Goal: Task Accomplishment & Management: Use online tool/utility

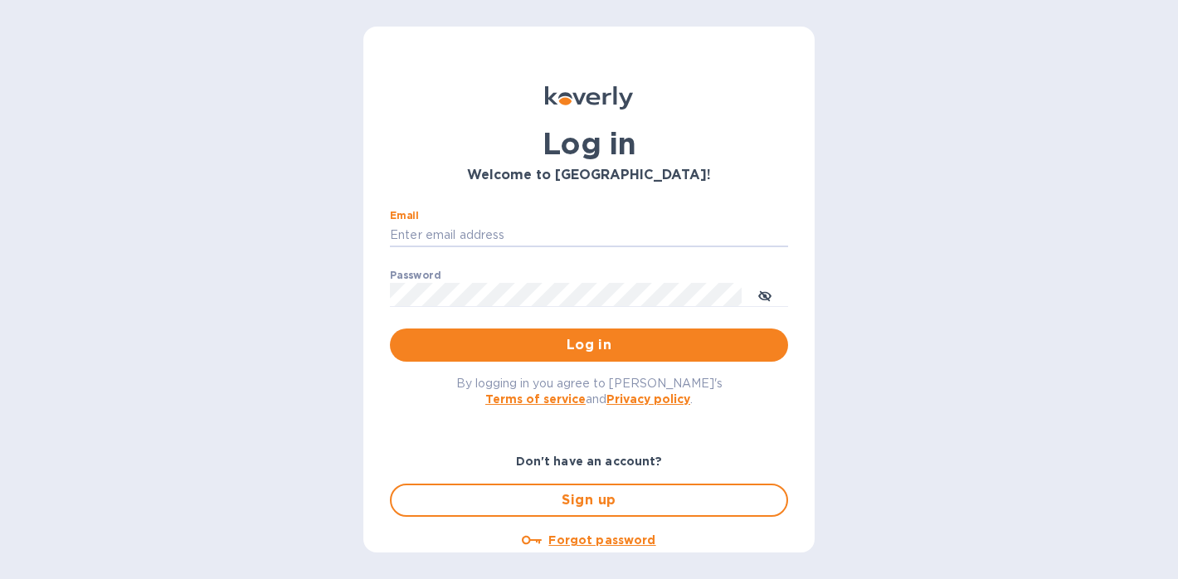
type input "[PERSON_NAME][EMAIL_ADDRESS][DOMAIN_NAME]"
click at [586, 344] on button "Log in" at bounding box center [589, 344] width 398 height 33
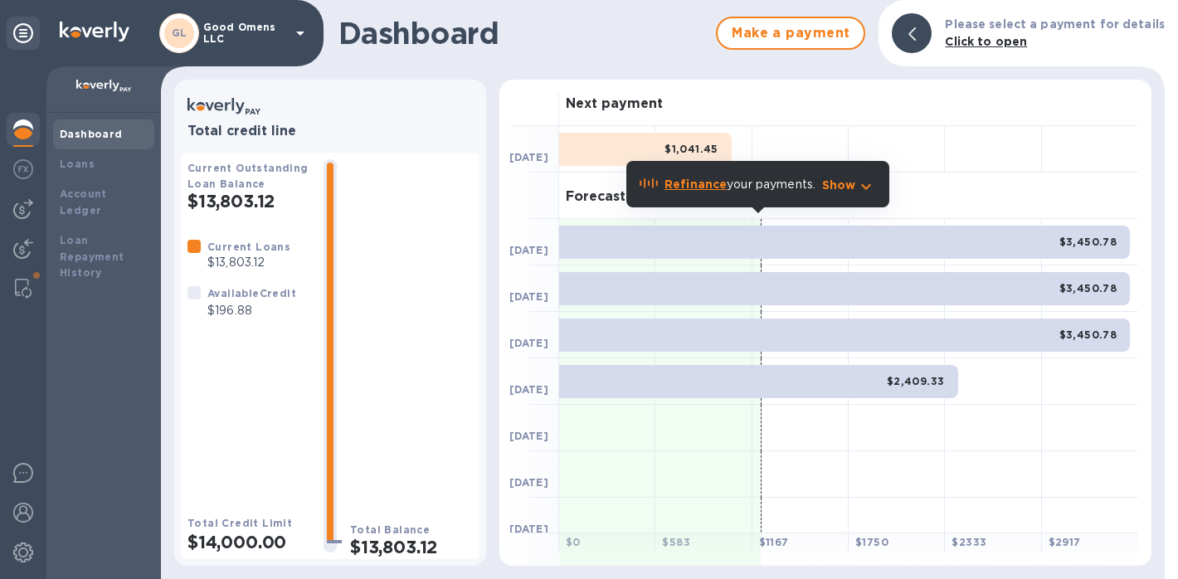
click at [839, 182] on p "Show" at bounding box center [839, 185] width 34 height 17
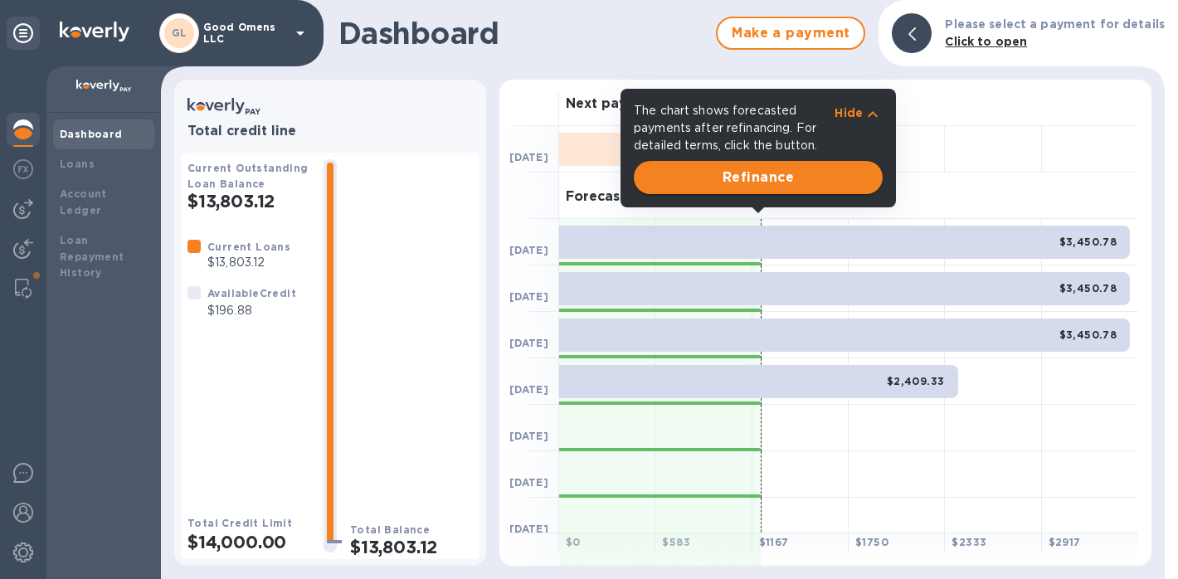
click at [814, 175] on span "Refinance" at bounding box center [758, 178] width 222 height 20
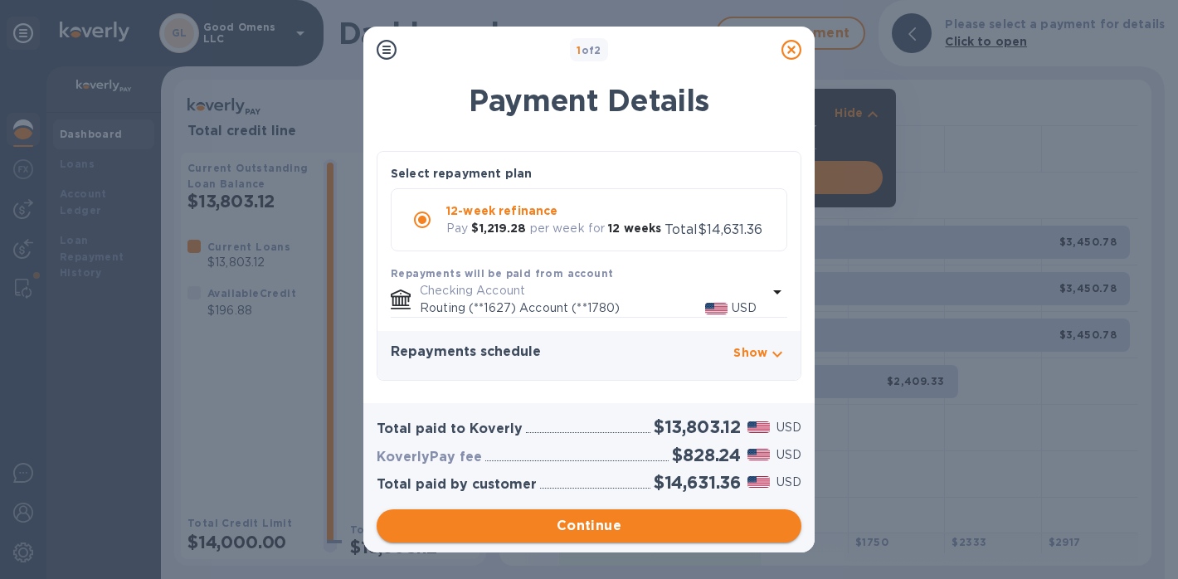
click at [643, 525] on span "Continue" at bounding box center [589, 526] width 398 height 20
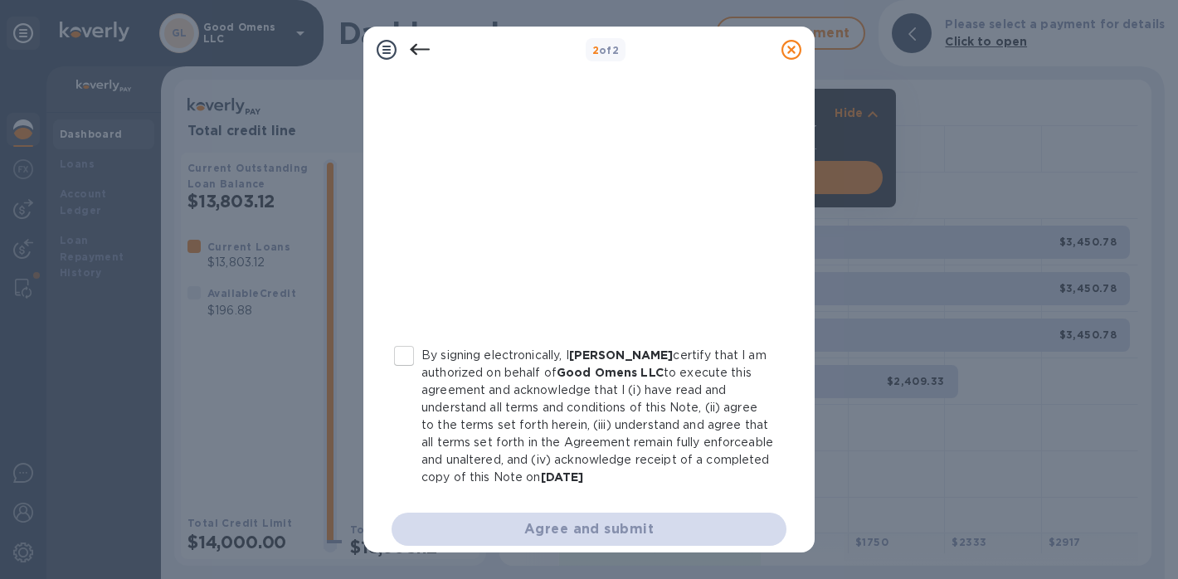
scroll to position [327, 0]
click at [411, 359] on input "By signing electronically, I Elijah Tubbs certify that I am authorized on behal…" at bounding box center [404, 355] width 35 height 35
checkbox input "true"
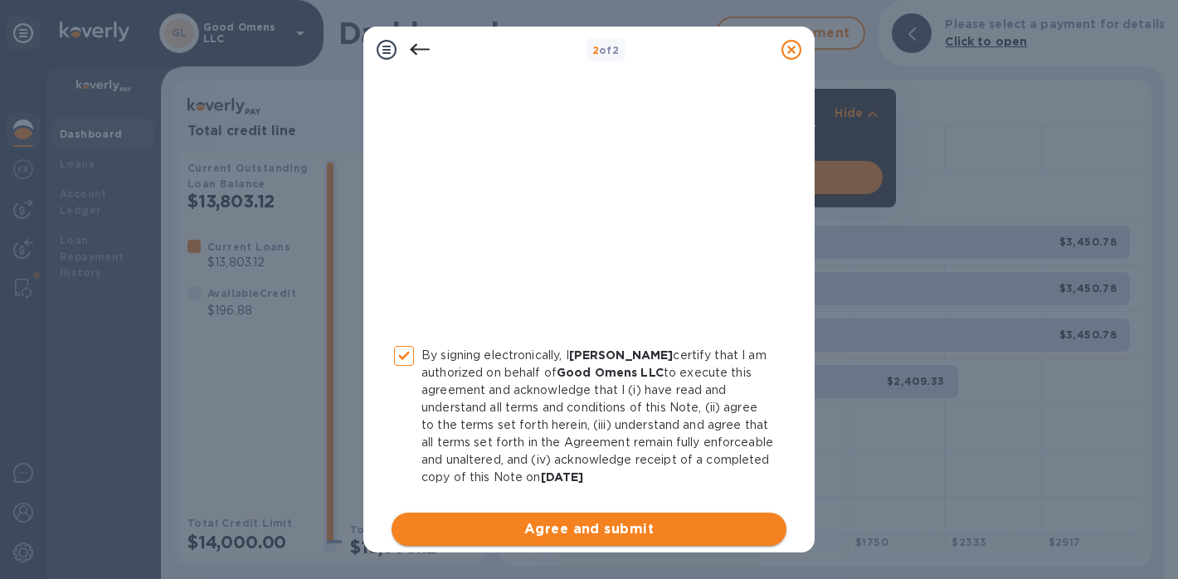
click at [547, 533] on span "Agree and submit" at bounding box center [589, 529] width 368 height 20
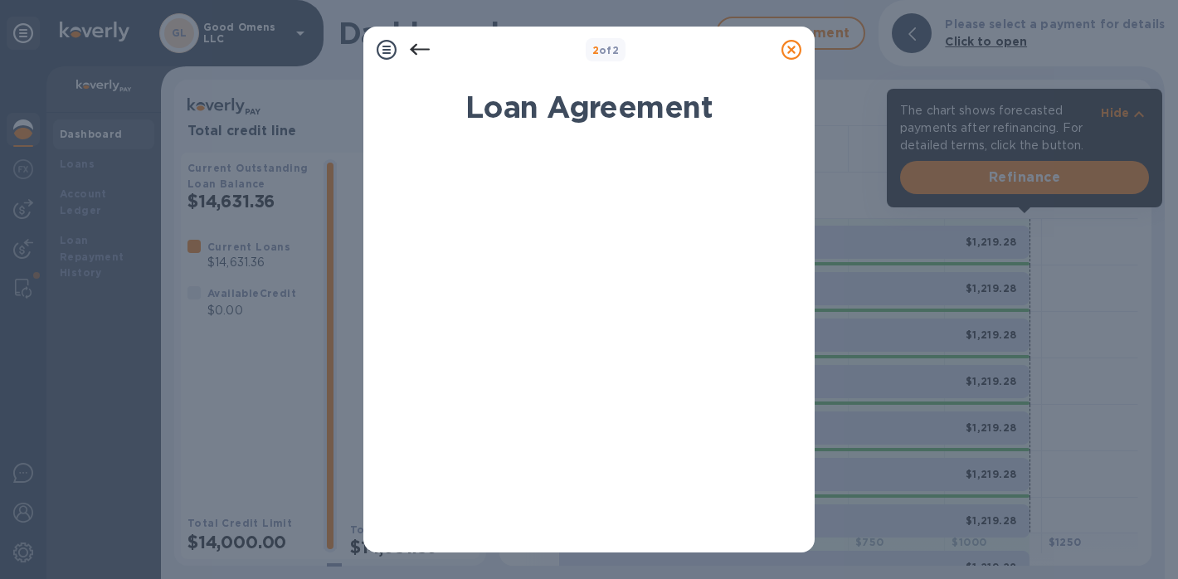
scroll to position [0, 0]
click at [791, 47] on icon at bounding box center [791, 50] width 20 height 20
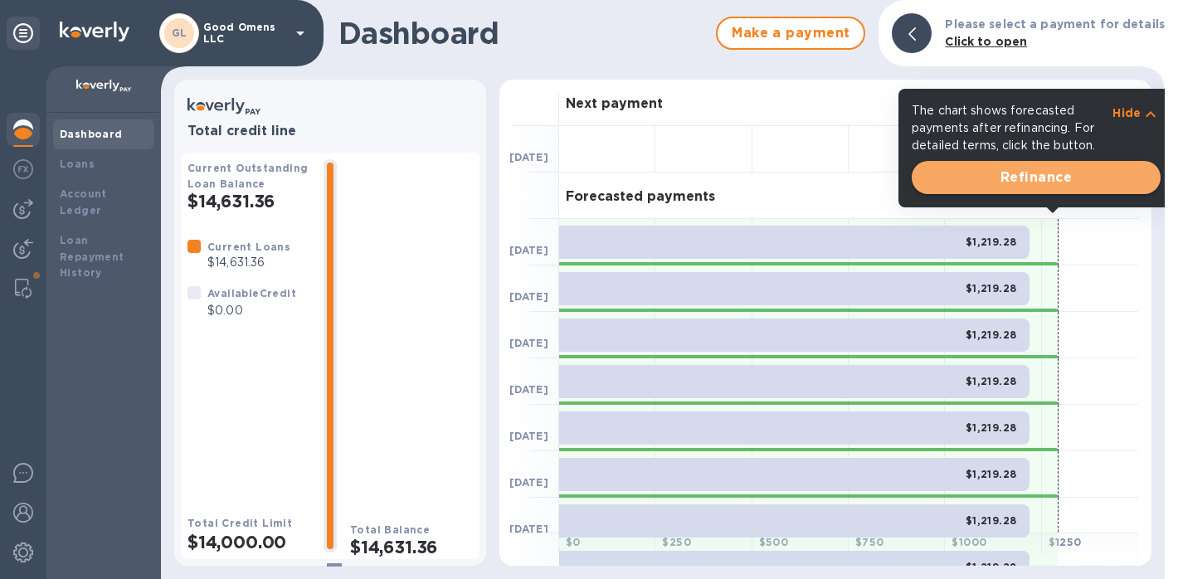
click at [1044, 182] on span "Refinance" at bounding box center [1036, 178] width 222 height 20
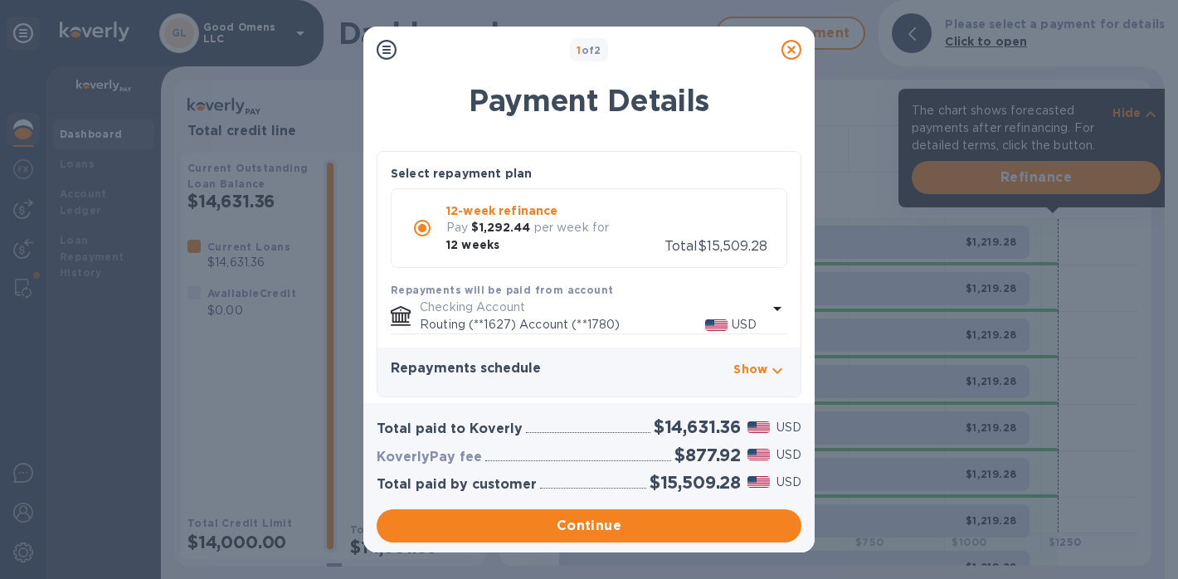
click at [796, 53] on icon at bounding box center [791, 50] width 20 height 20
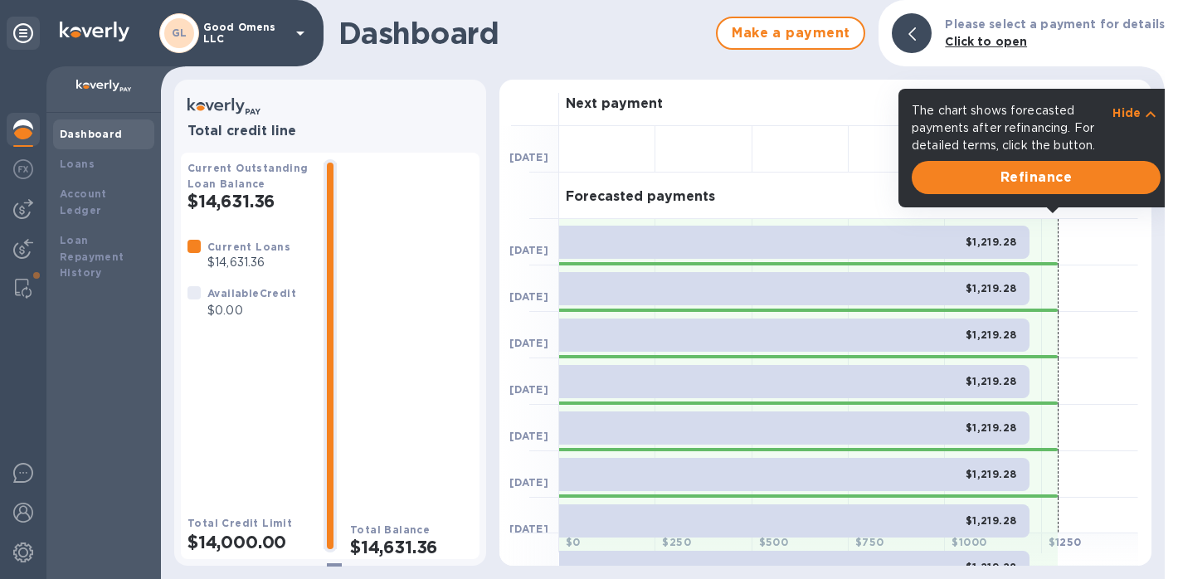
click at [1118, 117] on p "Hide" at bounding box center [1126, 113] width 28 height 17
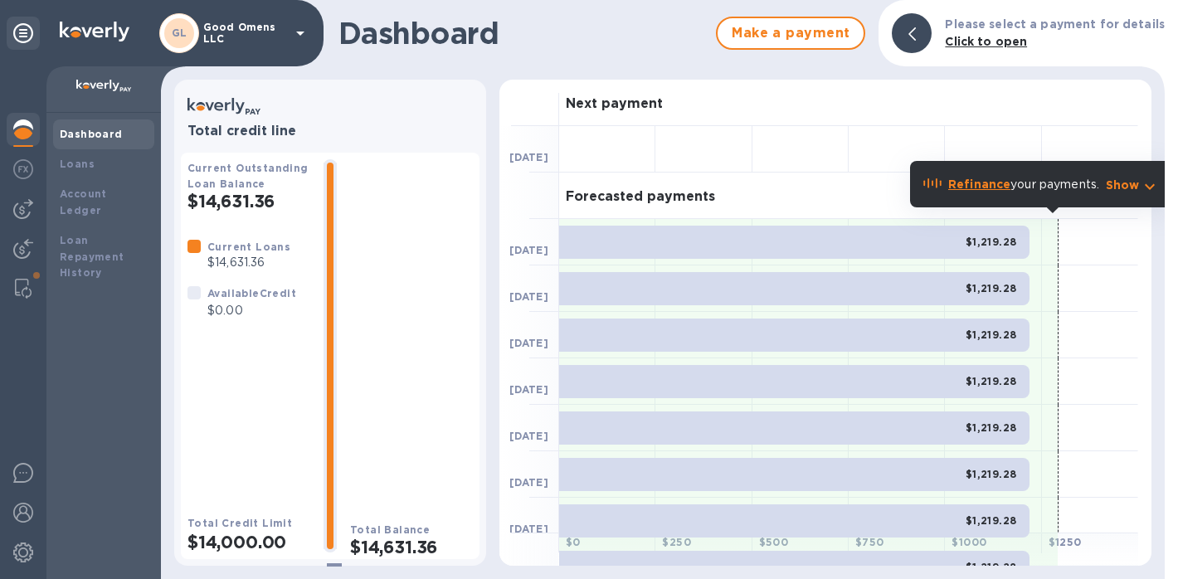
click at [134, 137] on div "Dashboard" at bounding box center [104, 134] width 88 height 17
click at [32, 216] on img at bounding box center [23, 209] width 20 height 20
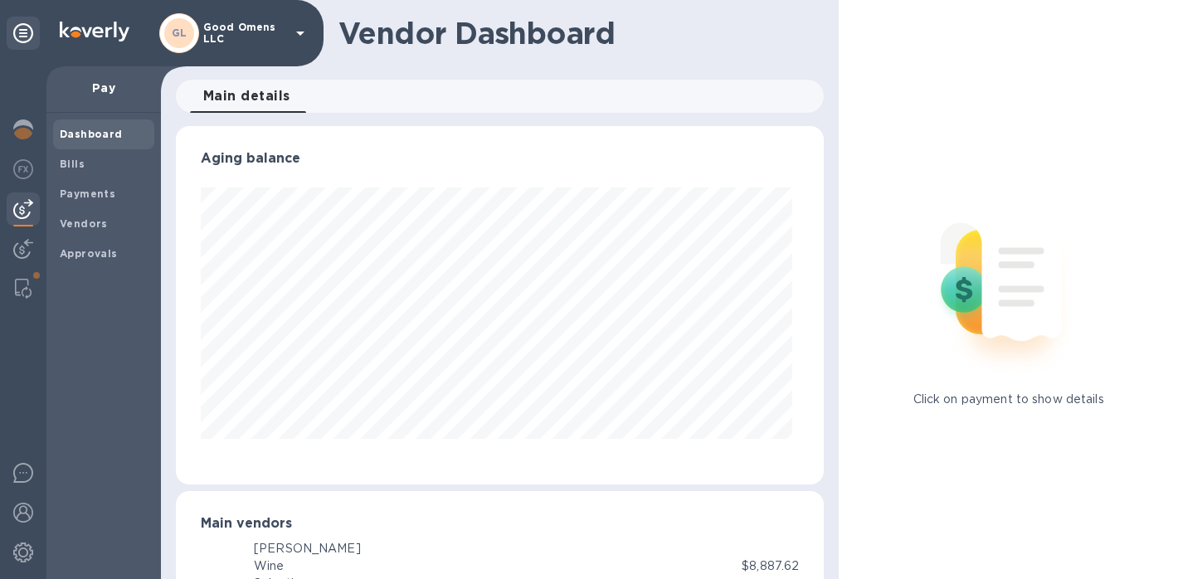
scroll to position [358, 642]
